Goal: Register for event/course

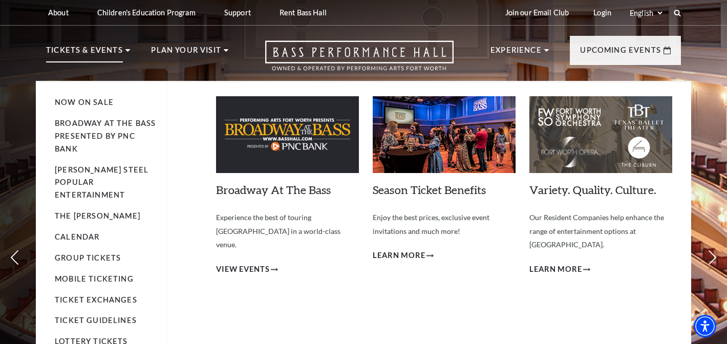
click at [116, 128] on li "Broadway At The Bass presented by PNC Bank" at bounding box center [106, 136] width 102 height 38
click at [118, 134] on link "Broadway At The Bass presented by PNC Bank" at bounding box center [105, 136] width 101 height 34
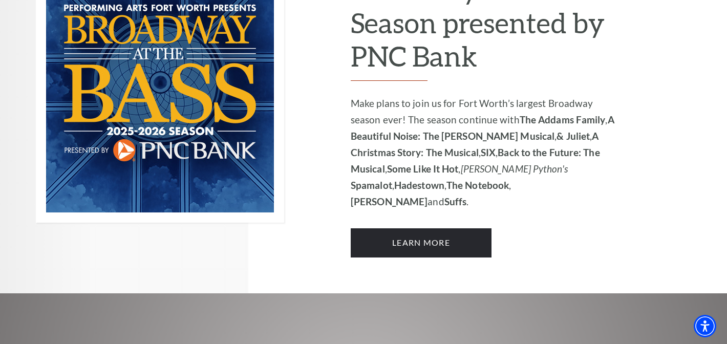
scroll to position [782, 0]
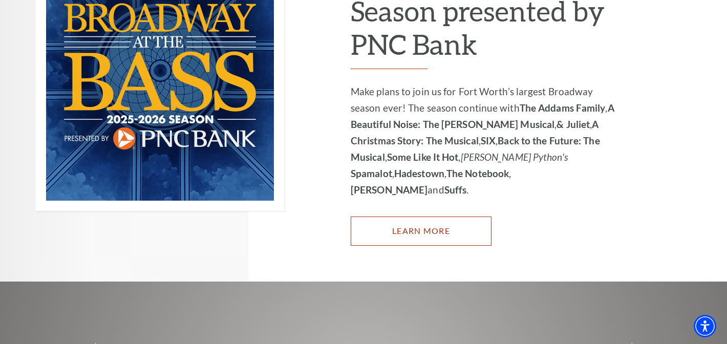
click at [431, 217] on link "Learn More" at bounding box center [421, 231] width 141 height 29
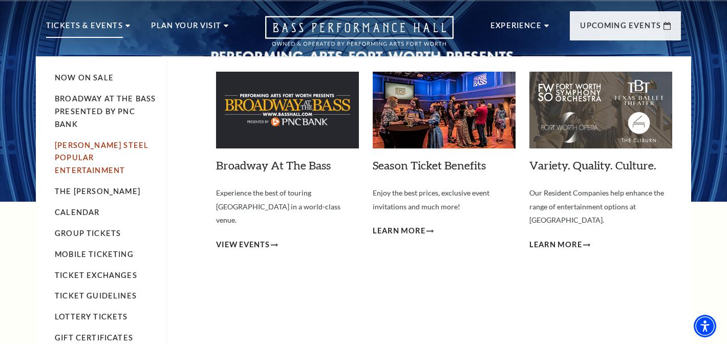
scroll to position [47, 0]
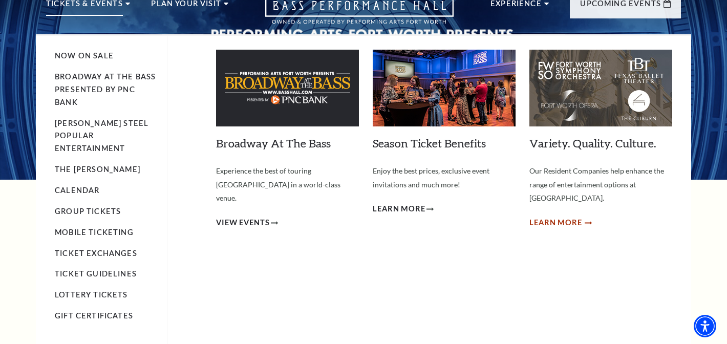
click at [562, 217] on span "Learn More" at bounding box center [555, 223] width 53 height 13
